Goal: Information Seeking & Learning: Learn about a topic

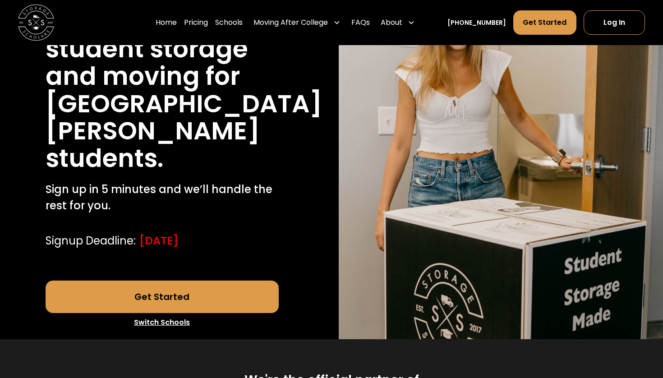
scroll to position [143, 0]
click at [174, 291] on link "Get Started" at bounding box center [163, 297] width 234 height 32
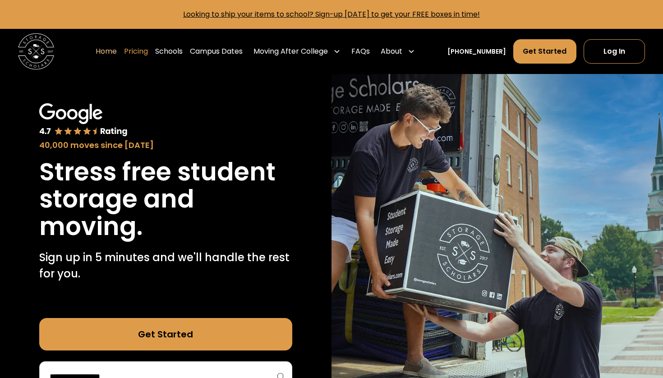
click at [148, 55] on link "Pricing" at bounding box center [136, 51] width 24 height 25
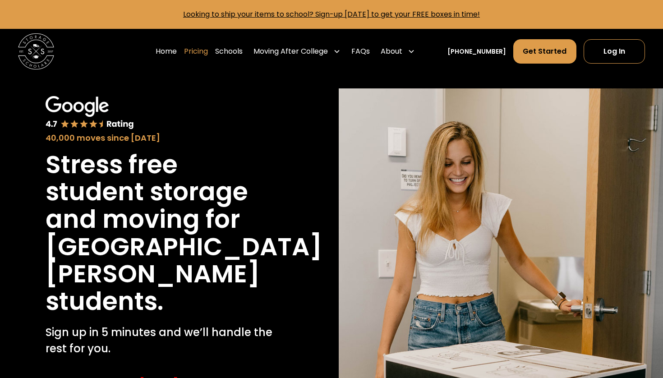
click at [208, 49] on link "Pricing" at bounding box center [196, 51] width 24 height 25
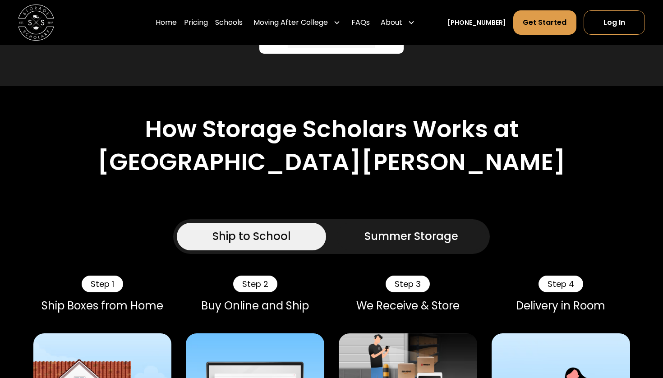
scroll to position [578, 0]
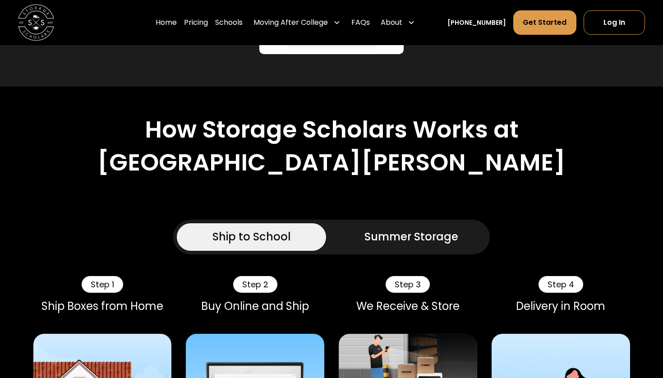
click at [264, 229] on div "Ship to School" at bounding box center [251, 237] width 78 height 16
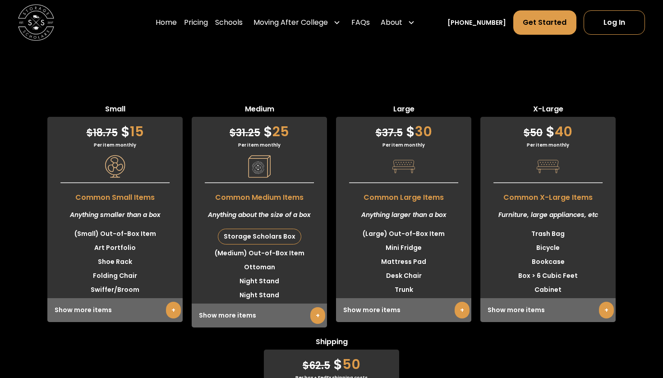
scroll to position [2424, 0]
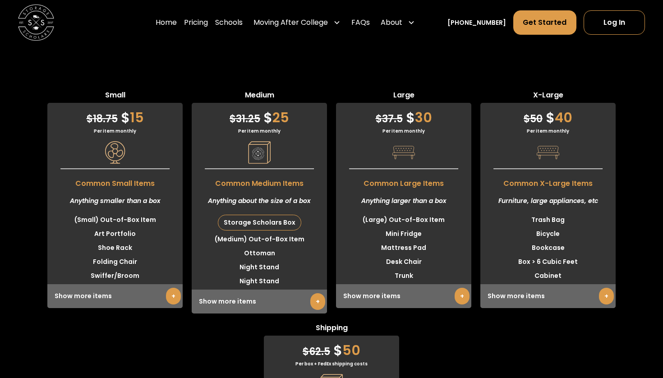
click at [320, 296] on link "+" at bounding box center [317, 301] width 15 height 17
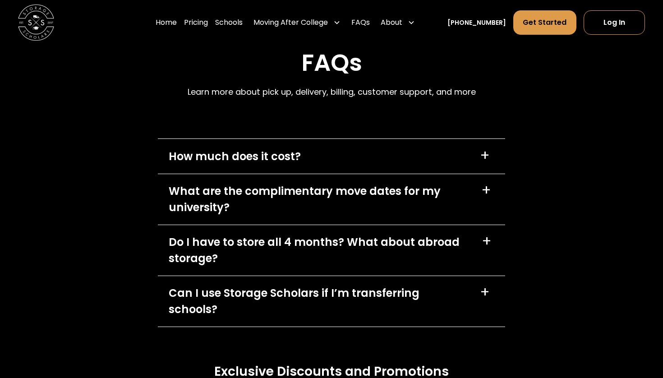
scroll to position [4569, 0]
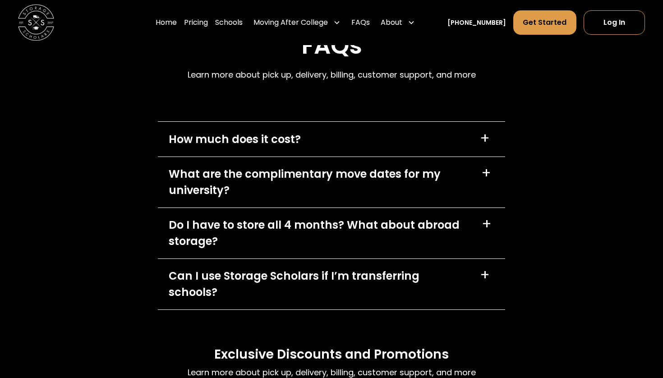
click at [458, 168] on div "What are the complimentary move dates for my university?" at bounding box center [320, 182] width 302 height 32
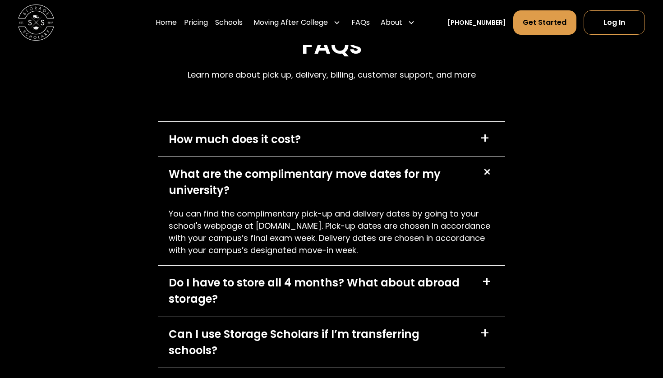
click at [458, 168] on div "What are the complimentary move dates for my university?" at bounding box center [320, 182] width 302 height 32
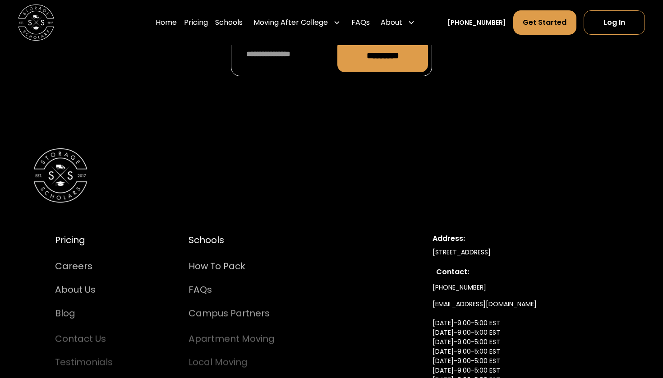
scroll to position [4959, 0]
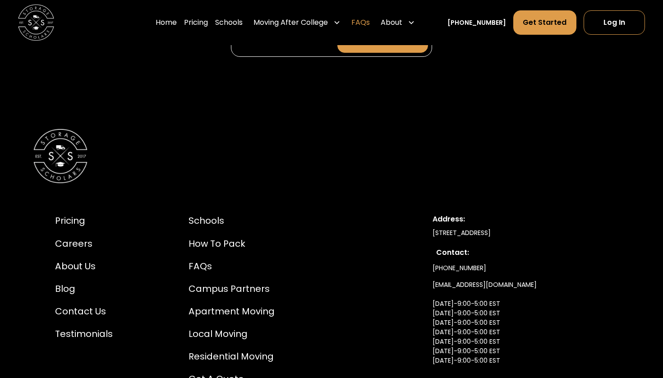
click at [370, 22] on link "FAQs" at bounding box center [360, 22] width 18 height 25
